Goal: Task Accomplishment & Management: Manage account settings

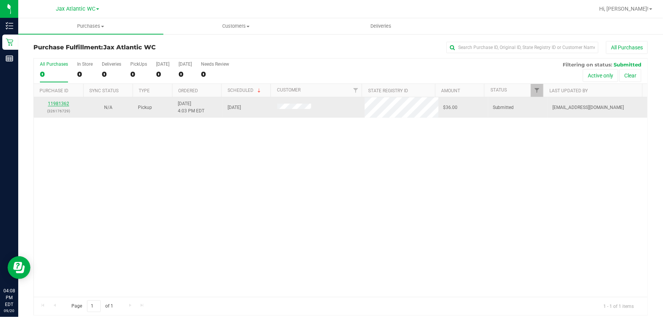
click at [52, 101] on link "11981362" at bounding box center [58, 103] width 21 height 5
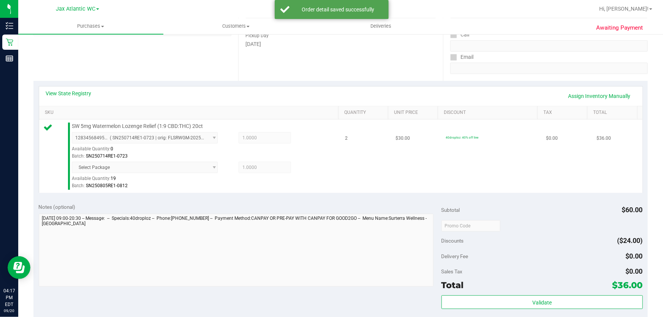
scroll to position [172, 0]
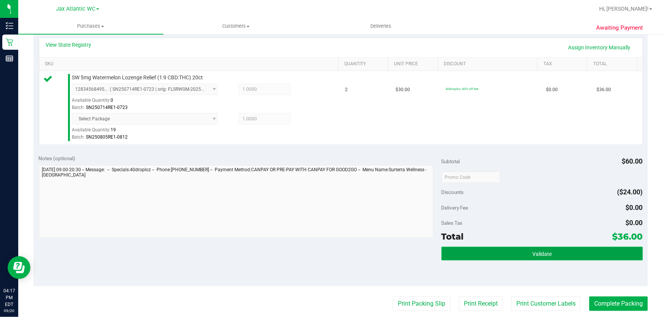
click at [520, 252] on button "Validate" at bounding box center [541, 254] width 201 height 14
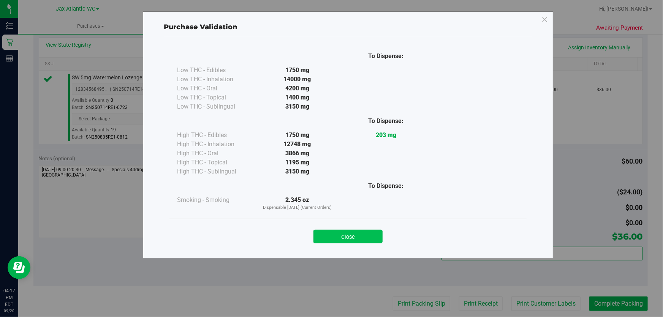
click at [349, 243] on button "Close" at bounding box center [347, 237] width 69 height 14
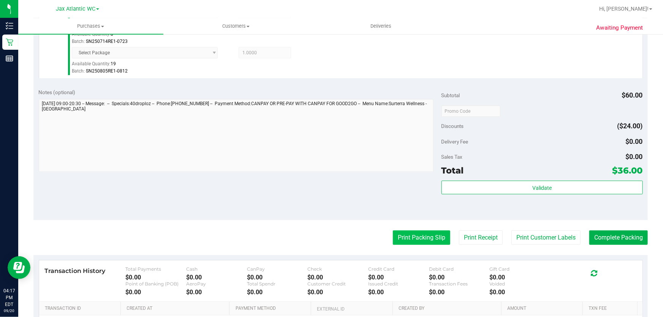
scroll to position [242, 0]
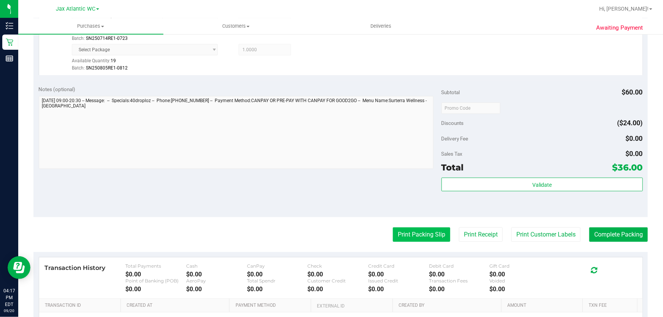
click at [411, 239] on button "Print Packing Slip" at bounding box center [421, 235] width 57 height 14
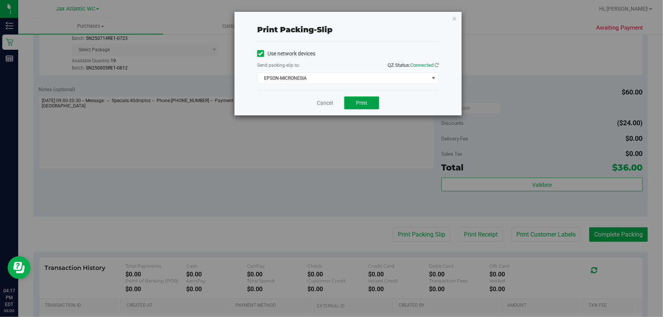
click at [349, 109] on button "Print" at bounding box center [361, 102] width 35 height 13
click at [326, 104] on link "Cancel" at bounding box center [325, 103] width 16 height 8
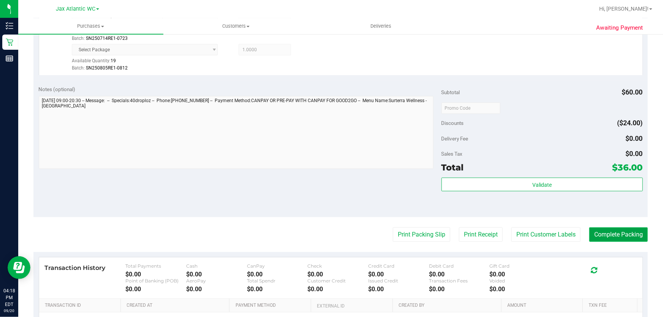
click at [623, 240] on button "Complete Packing" at bounding box center [618, 235] width 58 height 14
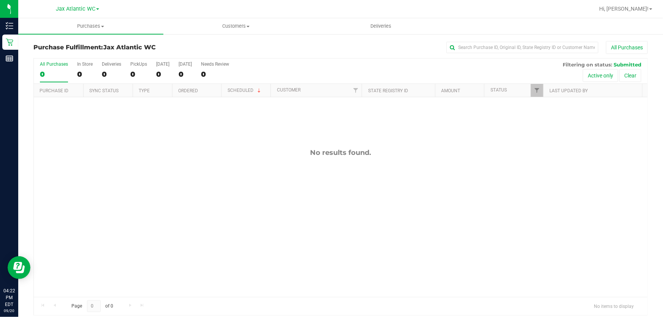
click at [274, 41] on div "All Purchases" at bounding box center [442, 47] width 409 height 13
click at [443, 56] on div "Purchase Fulfillment: Jax Atlantic WC All Purchases" at bounding box center [340, 49] width 614 height 17
click at [466, 71] on div "All Purchases 0 In Store 0 Deliveries 0 PickUps 0 [DATE] 0 [DATE] 0 Needs Revie…" at bounding box center [340, 70] width 613 height 25
click at [388, 61] on div "All Purchases 0 In Store 0 Deliveries 0 PickUps 0 [DATE] 0 [DATE] 0 Needs Revie…" at bounding box center [340, 61] width 613 height 6
click at [225, 41] on div "Purchase Fulfillment: Jax Atlantic WC All Purchases" at bounding box center [340, 49] width 614 height 17
